Goal: Communication & Community: Answer question/provide support

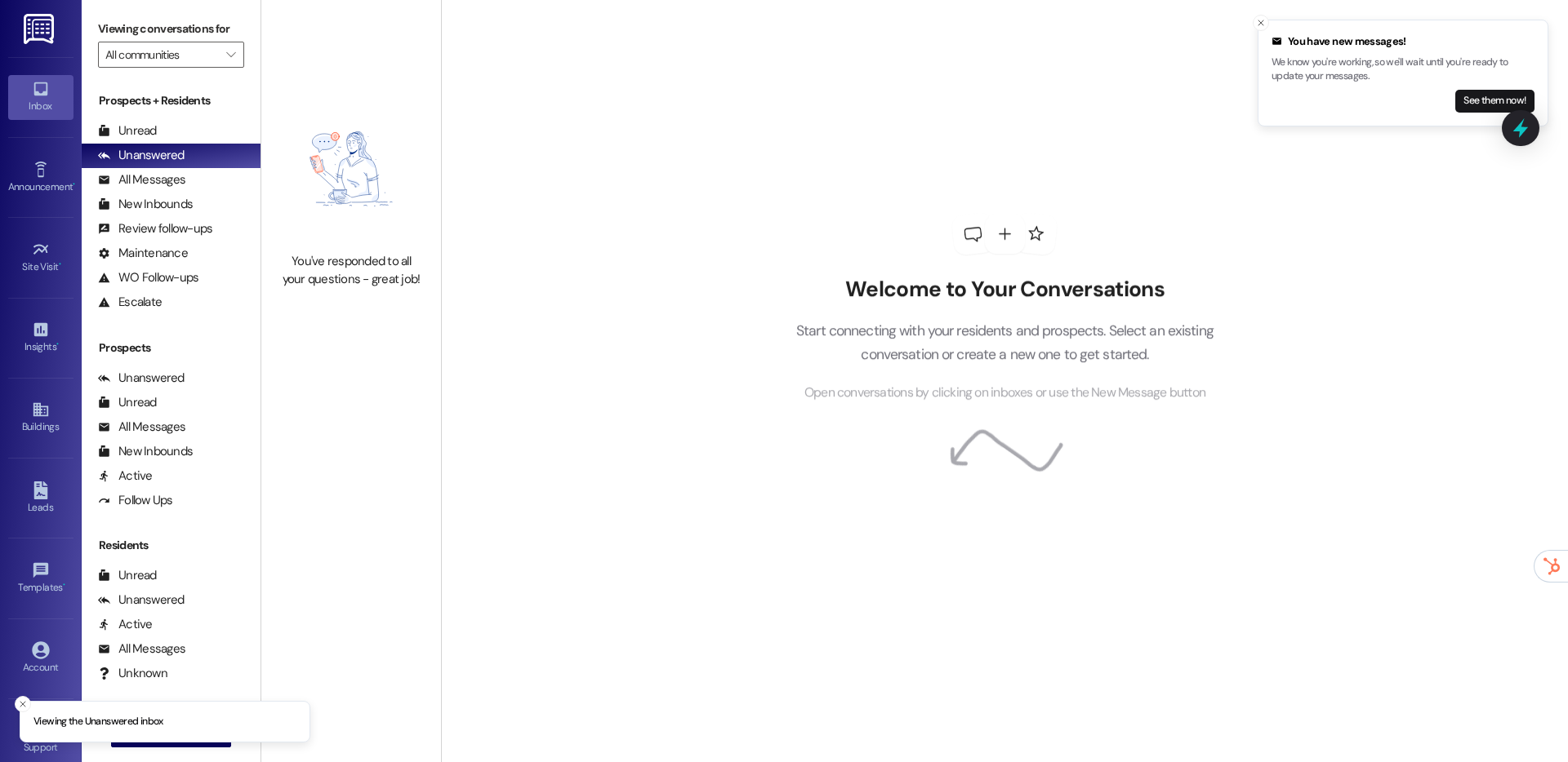
click at [39, 37] on img at bounding box center [40, 29] width 34 height 30
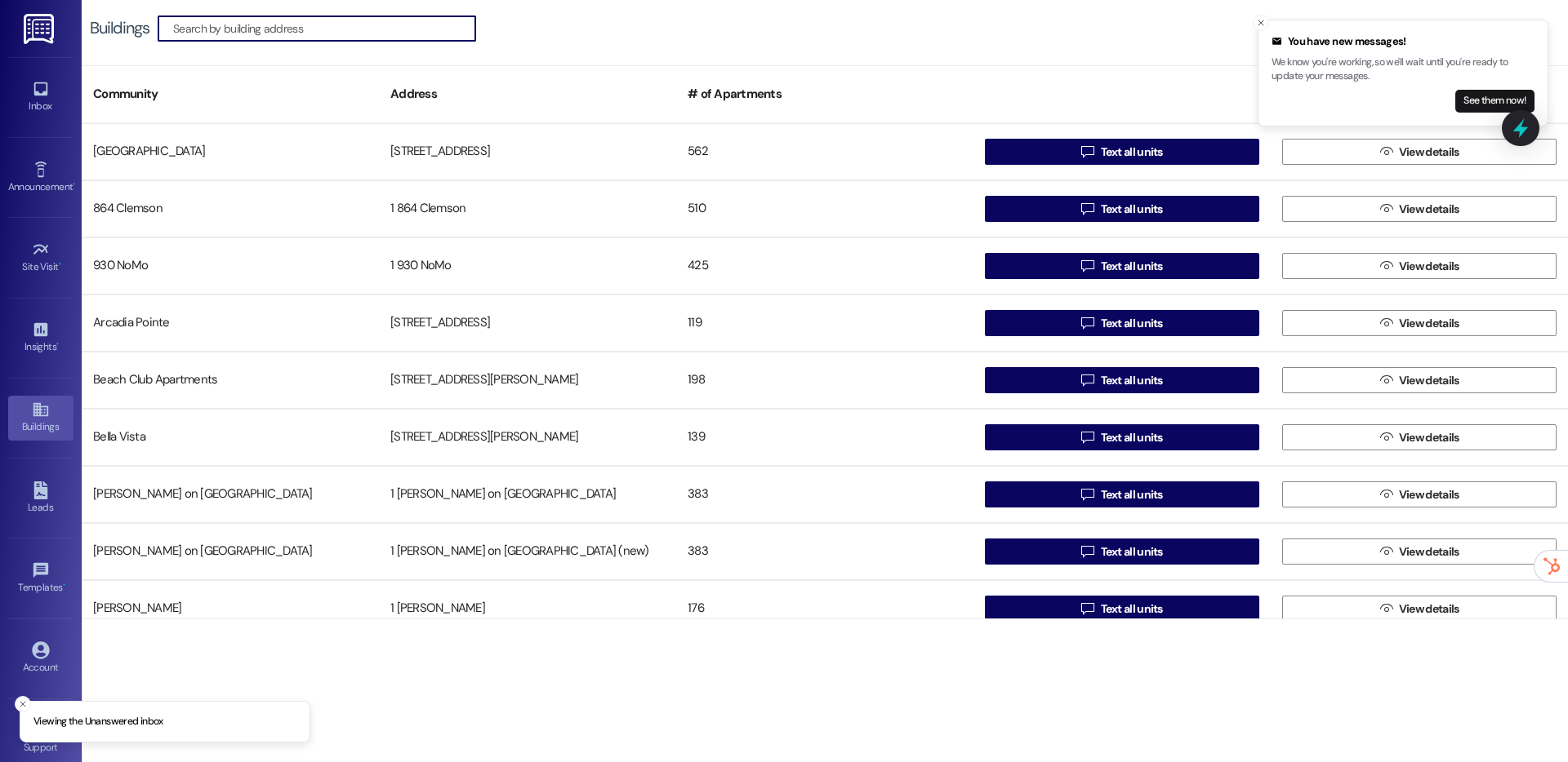
click at [39, 37] on img at bounding box center [40, 29] width 34 height 30
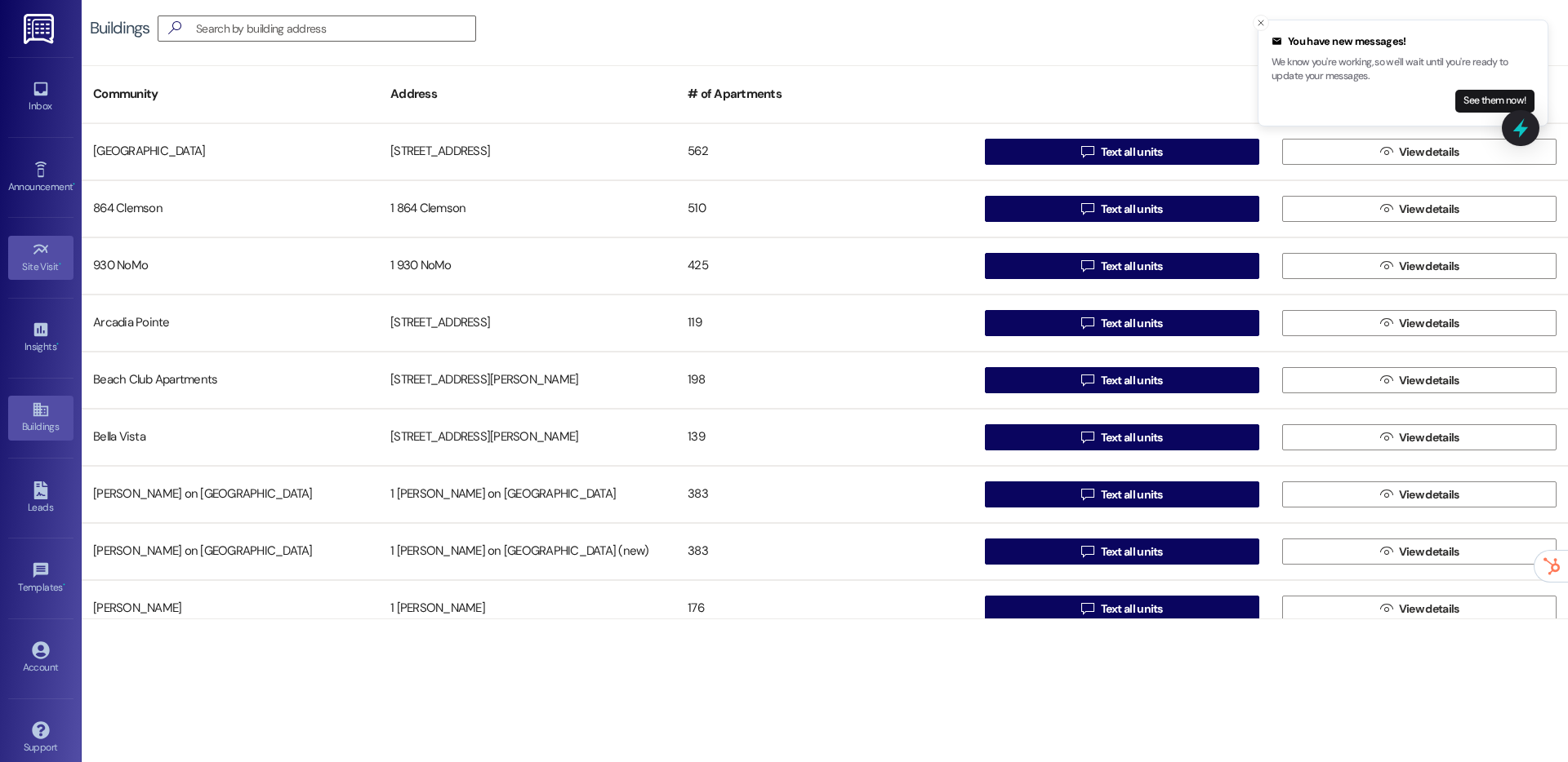
click at [49, 269] on div "Site Visit •" at bounding box center [41, 266] width 82 height 16
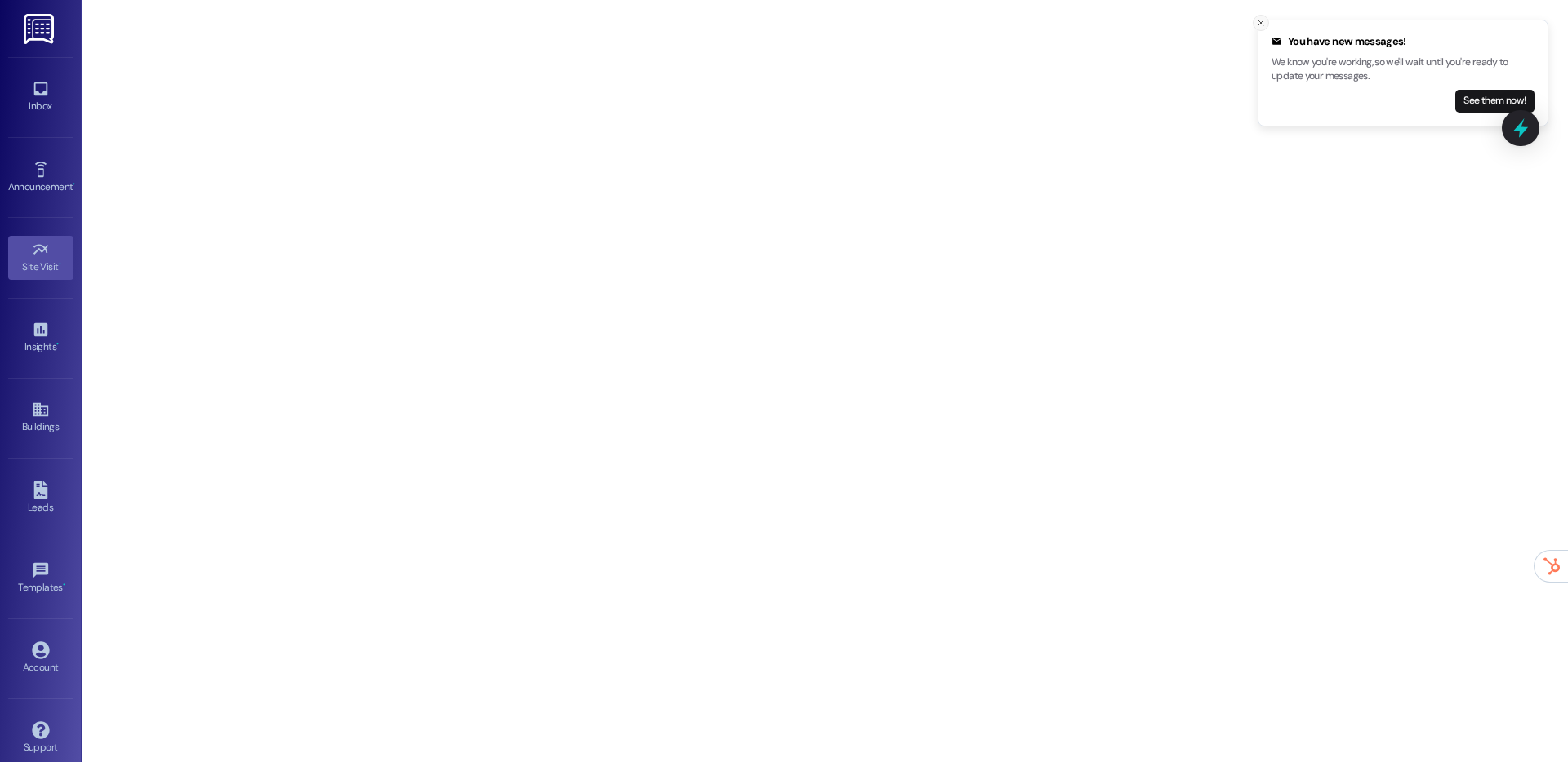
click at [1259, 21] on line "Close toast" at bounding box center [1261, 23] width 5 height 5
click at [45, 97] on icon at bounding box center [41, 88] width 18 height 18
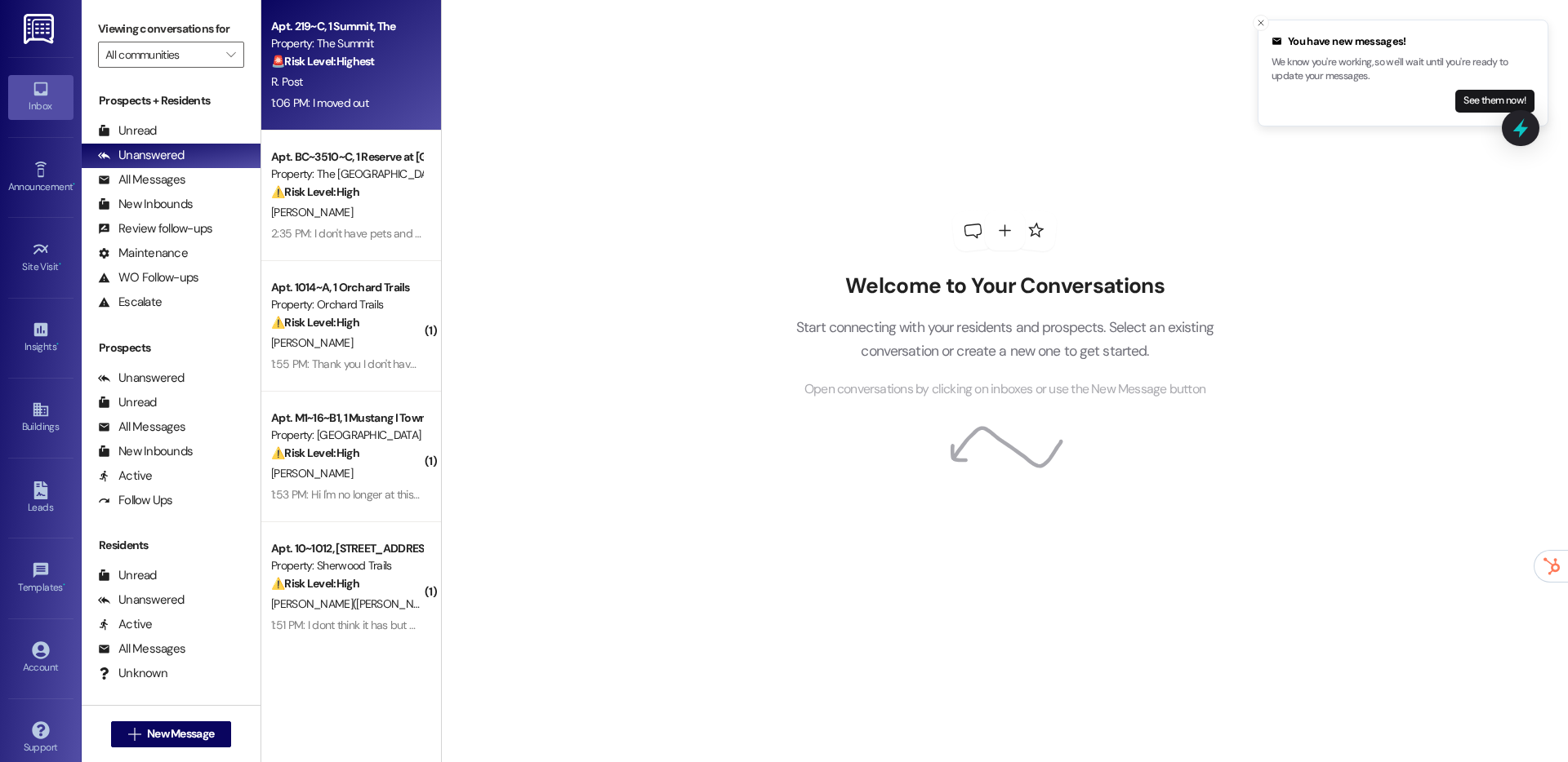
click at [348, 86] on div "R. Post" at bounding box center [347, 82] width 154 height 21
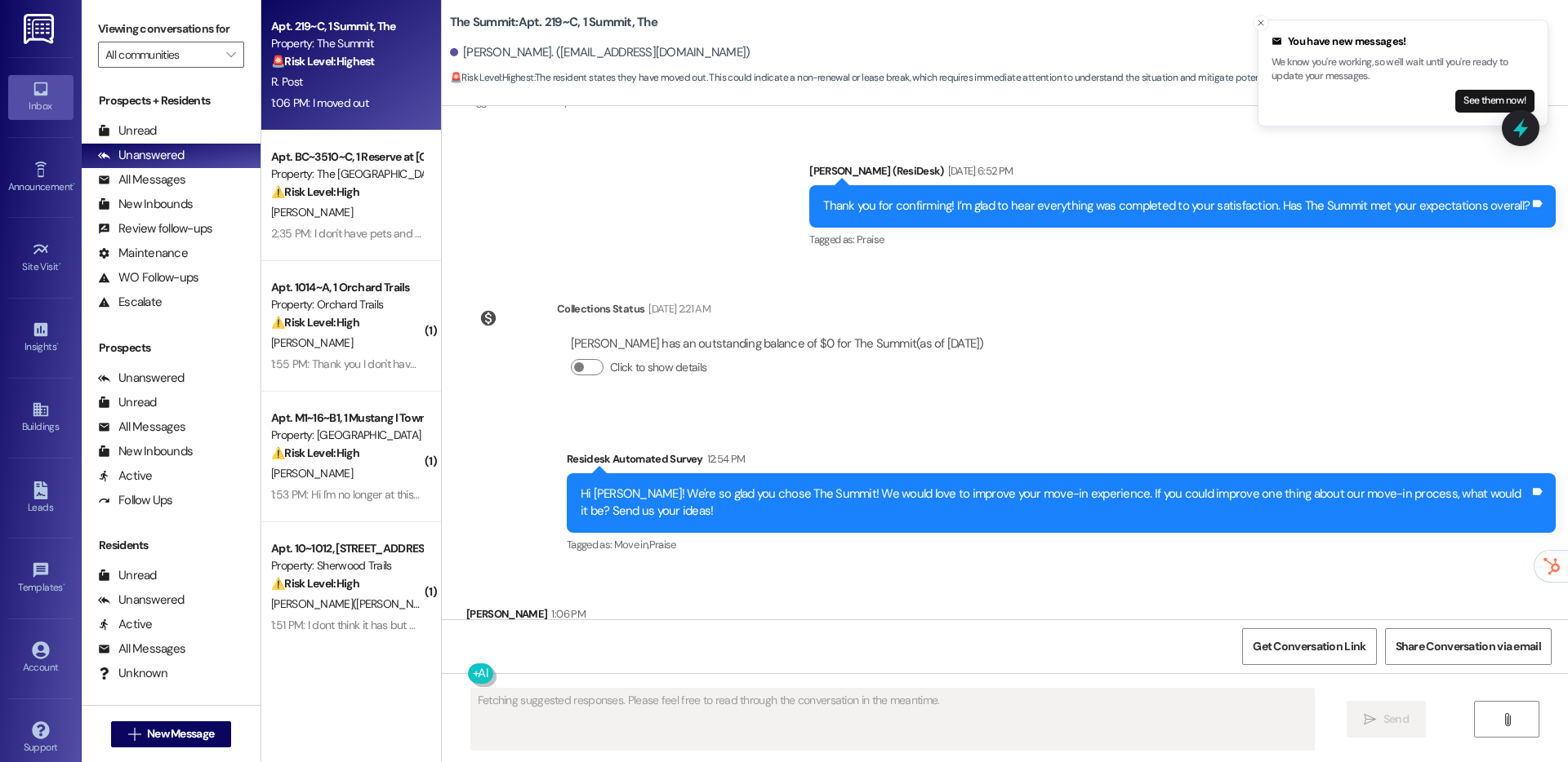
scroll to position [4324, 0]
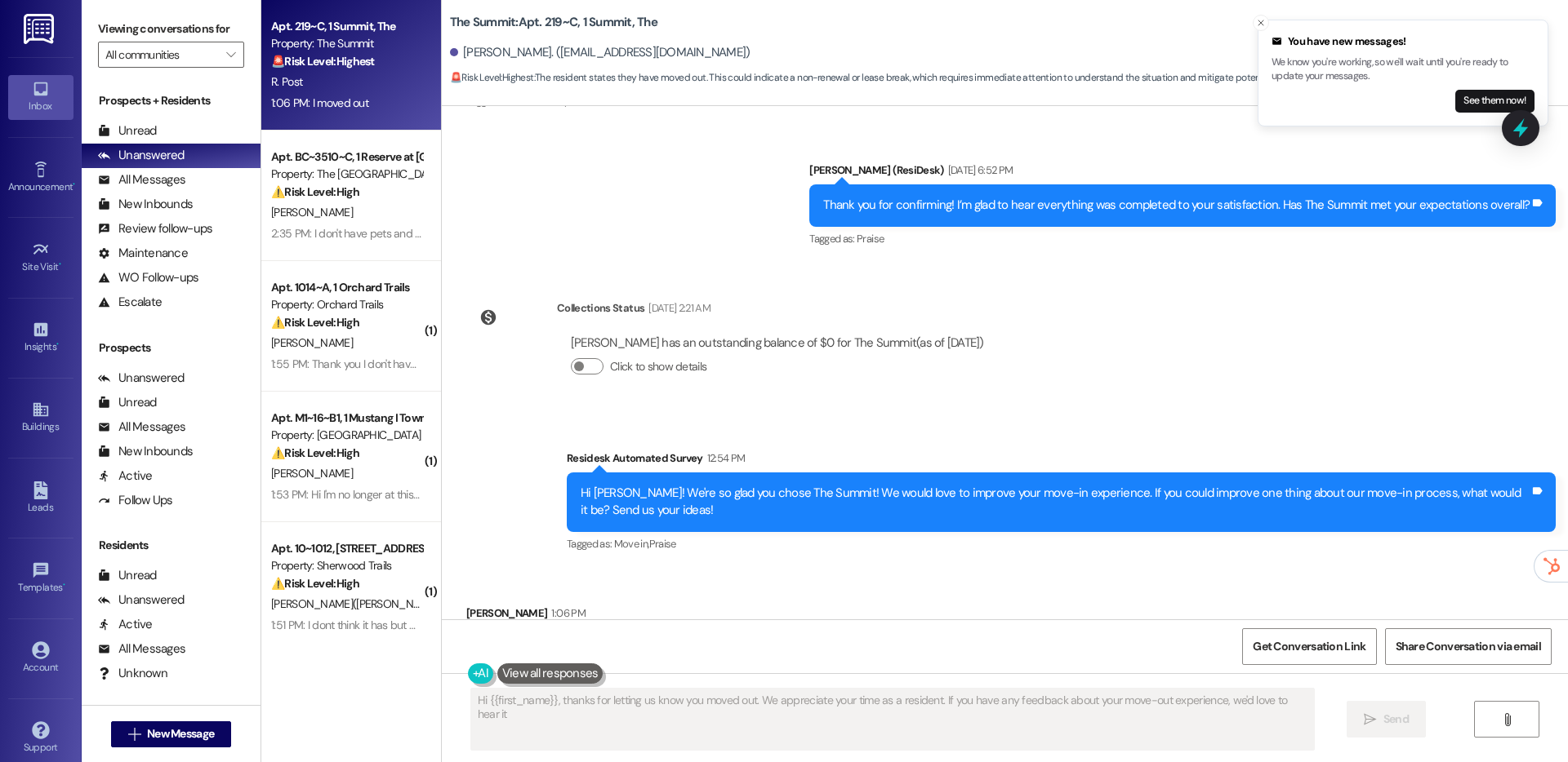
type textarea "Hi {{first_name}}, thanks for letting us know you moved out. We appreciate your…"
